Goal: Check status

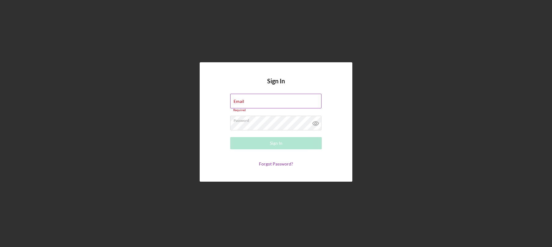
click at [244, 99] on label "Email" at bounding box center [238, 101] width 11 height 5
click at [256, 98] on input "Email" at bounding box center [275, 101] width 91 height 15
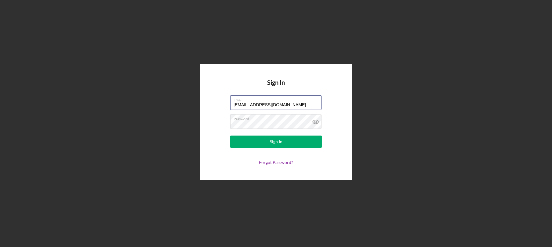
type input "[EMAIL_ADDRESS][DOMAIN_NAME]"
click at [218, 103] on form "Email [EMAIL_ADDRESS][DOMAIN_NAME] Password Sign In Forgot Password?" at bounding box center [276, 130] width 122 height 70
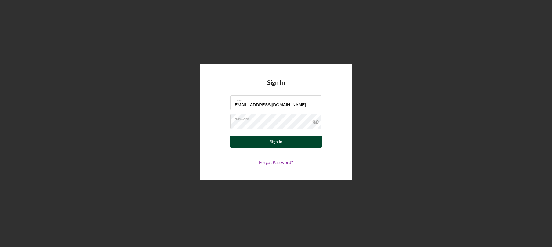
click at [268, 138] on button "Sign In" at bounding box center [276, 142] width 92 height 12
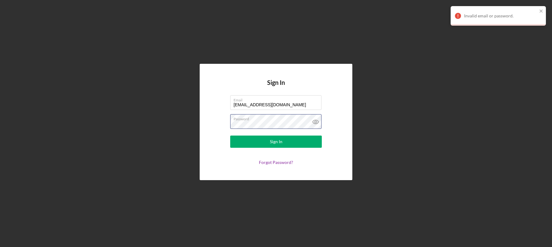
click at [230, 136] on button "Sign In" at bounding box center [276, 142] width 92 height 12
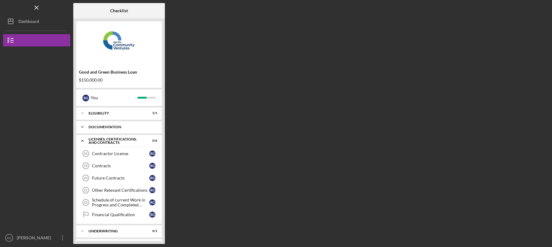
scroll to position [13, 0]
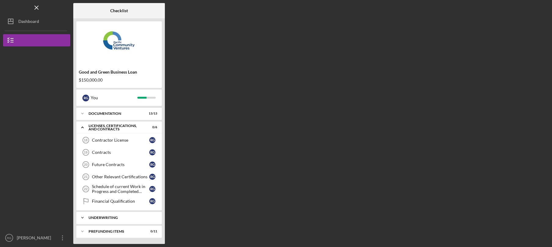
click at [117, 219] on div "Underwriting" at bounding box center [122, 218] width 66 height 4
click at [125, 204] on link "Financial Qualification Financial Qualification R G" at bounding box center [118, 201] width 79 height 12
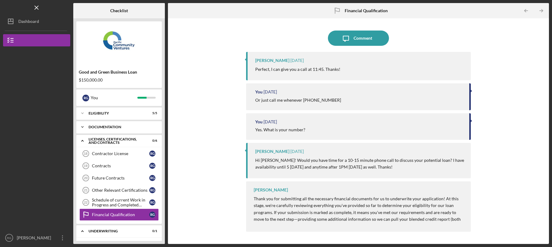
click at [122, 129] on div "Icon/Expander Documentation 13 / 13" at bounding box center [118, 127] width 85 height 12
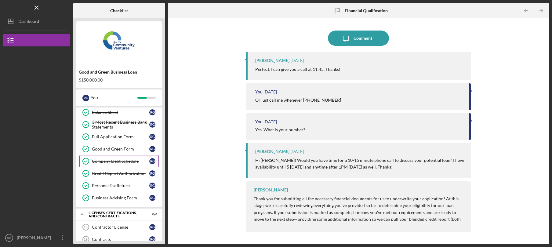
scroll to position [89, 0]
click at [114, 162] on div "Company Debt Schedule" at bounding box center [120, 160] width 57 height 5
